Goal: Transaction & Acquisition: Purchase product/service

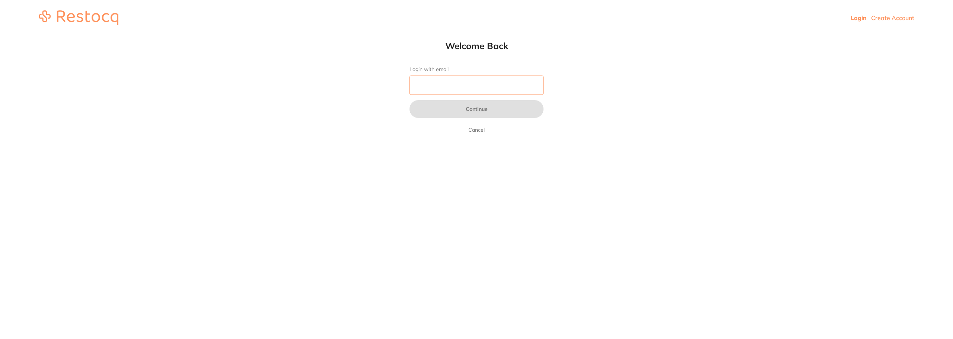
click at [428, 83] on input "Login with email" at bounding box center [477, 85] width 134 height 19
type input "[EMAIL_ADDRESS][DOMAIN_NAME]"
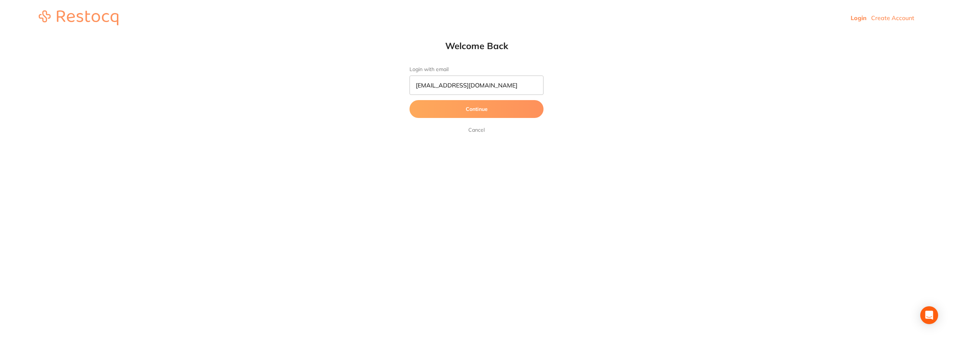
click at [471, 113] on button "Continue" at bounding box center [477, 109] width 134 height 18
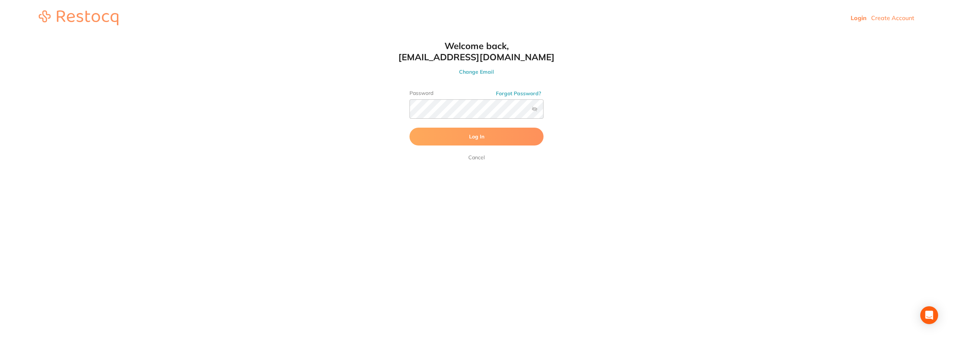
click at [496, 143] on button "Log In" at bounding box center [477, 137] width 134 height 18
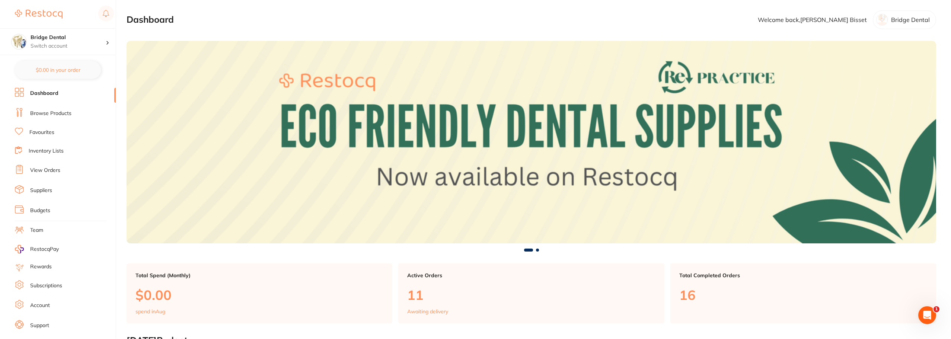
click at [54, 114] on link "Browse Products" at bounding box center [50, 113] width 41 height 7
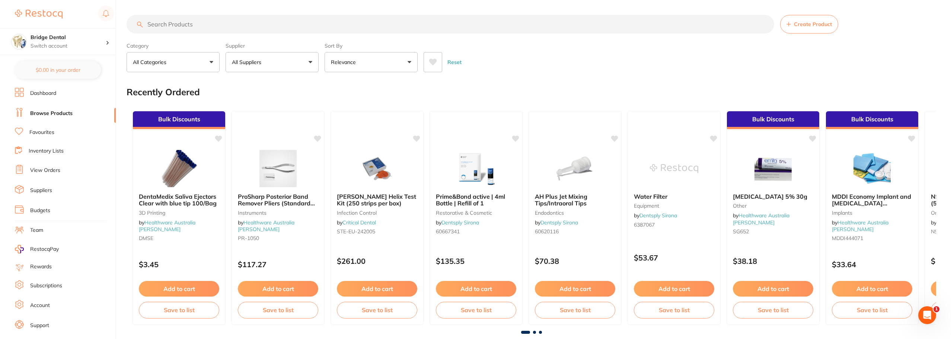
click at [194, 22] on input "search" at bounding box center [451, 24] width 648 height 19
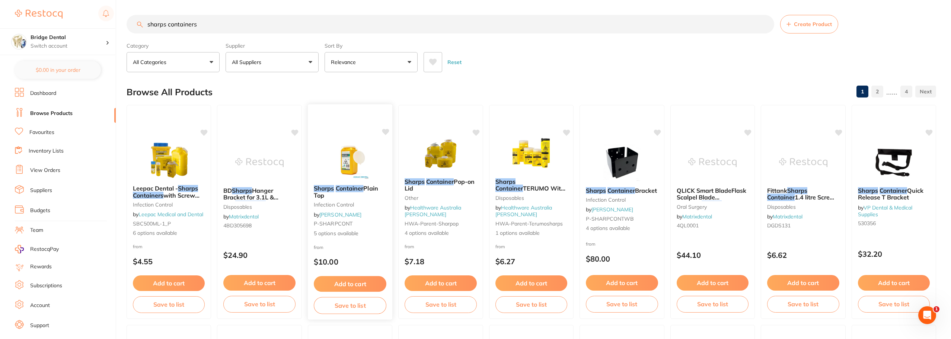
scroll to position [37, 0]
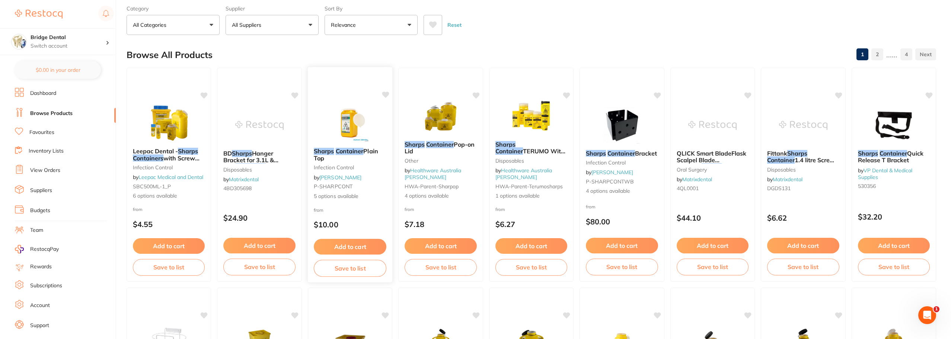
click at [356, 122] on img at bounding box center [350, 123] width 49 height 38
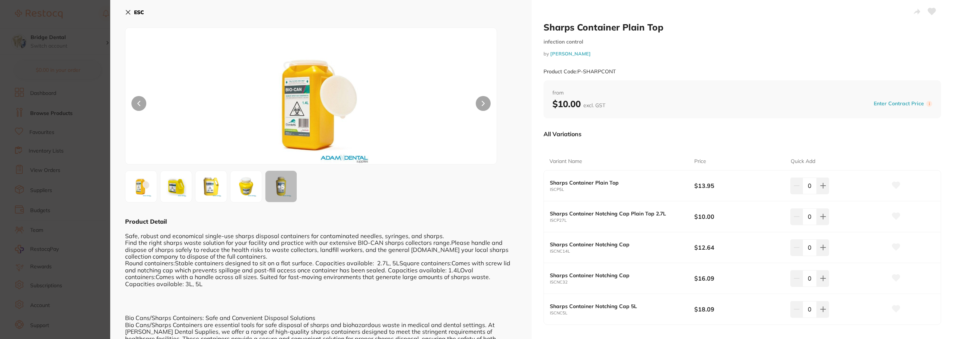
click at [128, 12] on icon at bounding box center [128, 12] width 6 height 6
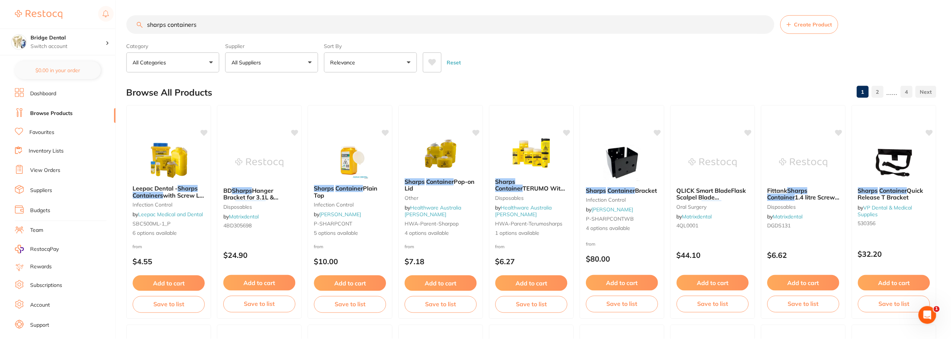
scroll to position [37, 0]
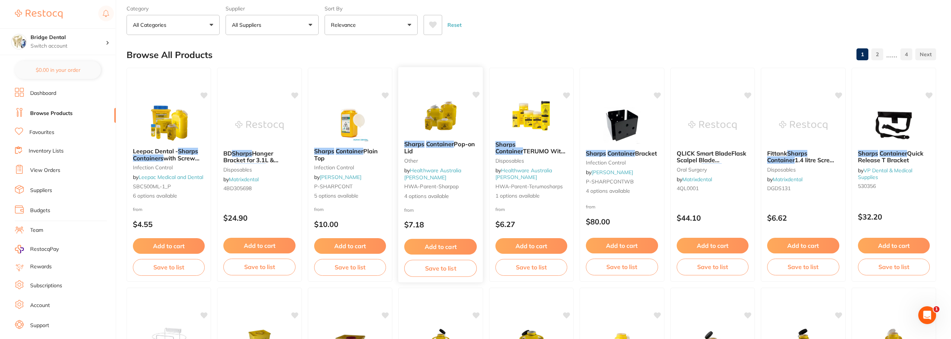
click at [449, 115] on img at bounding box center [440, 116] width 49 height 38
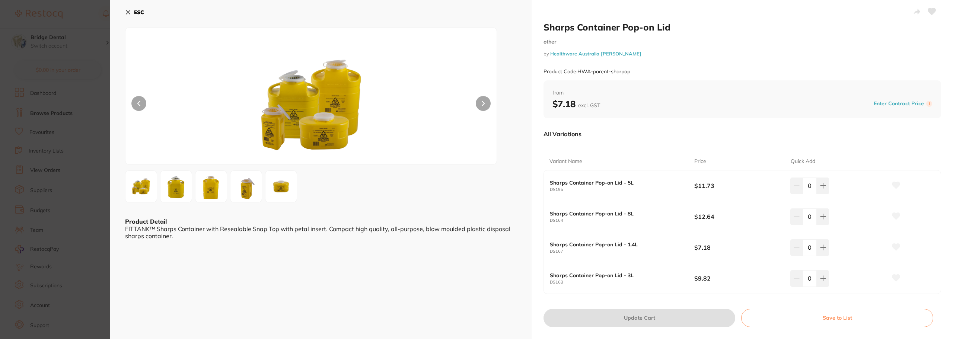
click at [129, 14] on icon at bounding box center [128, 12] width 6 height 6
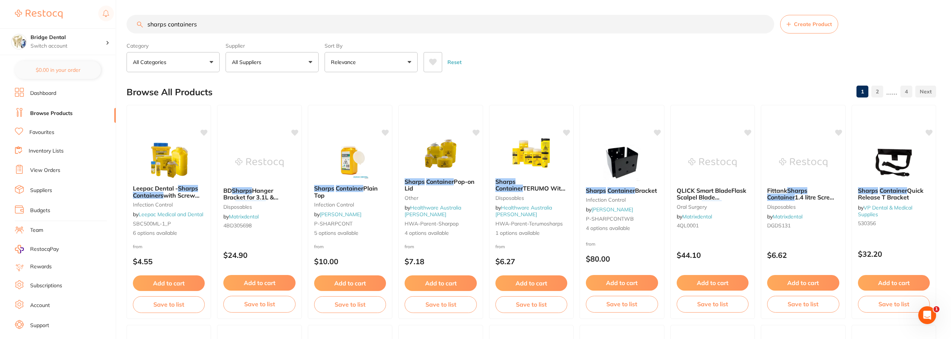
click at [215, 26] on input "sharps containers" at bounding box center [451, 24] width 648 height 19
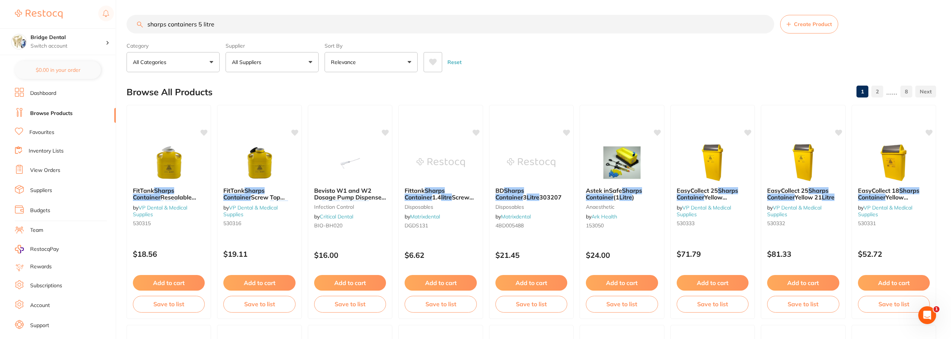
click at [229, 23] on input "sharps containers 5 litre" at bounding box center [451, 24] width 648 height 19
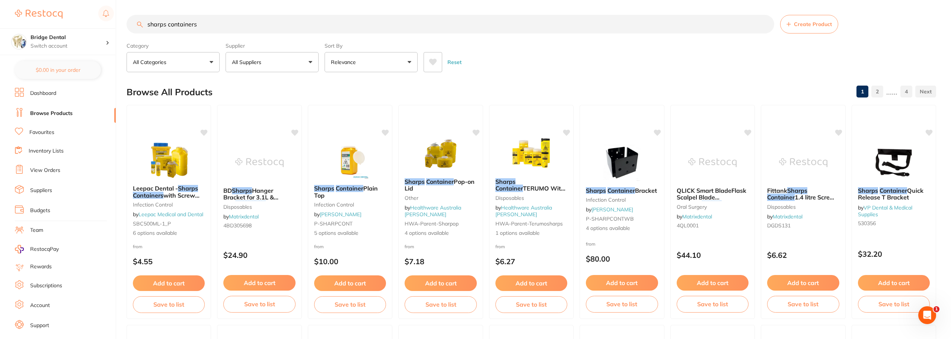
type input "sharps containers"
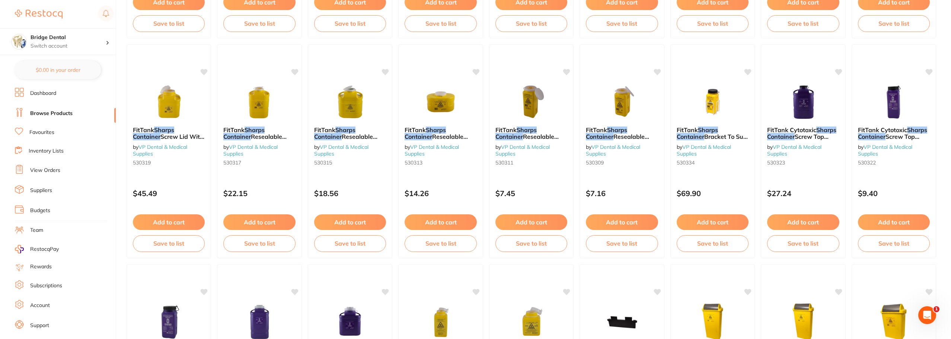
scroll to position [447, 0]
